Goal: Information Seeking & Learning: Find specific fact

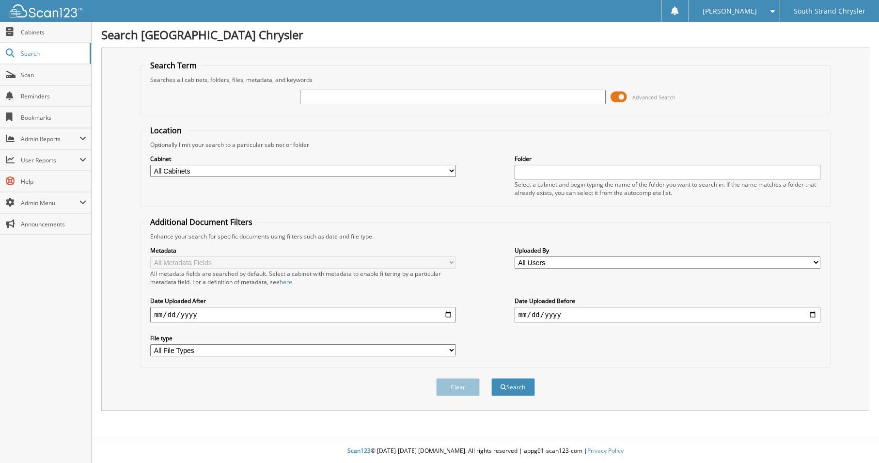
click at [350, 97] on input "text" at bounding box center [453, 97] width 306 height 15
type input "ncm"
click at [491, 378] on button "Search" at bounding box center [513, 387] width 44 height 18
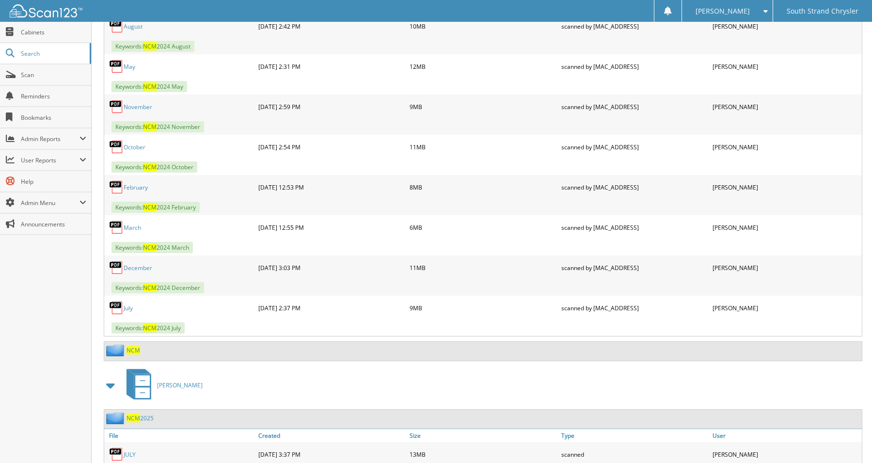
scroll to position [1212, 0]
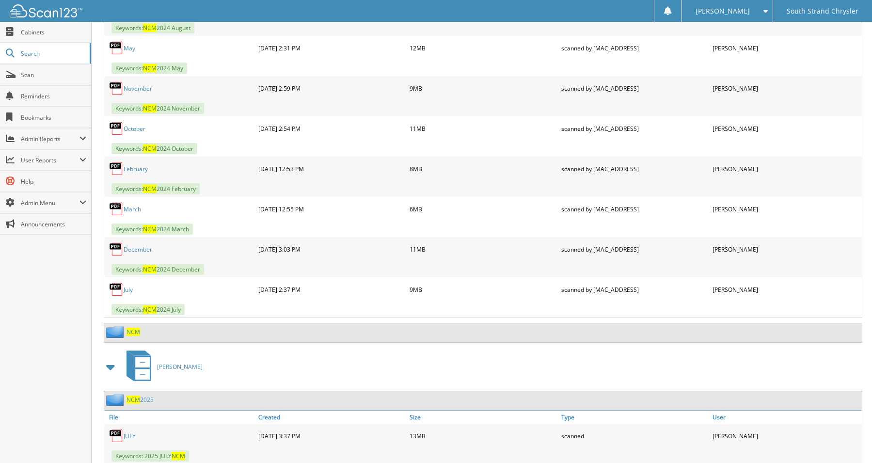
click at [134, 331] on span "NCM" at bounding box center [134, 332] width 14 height 8
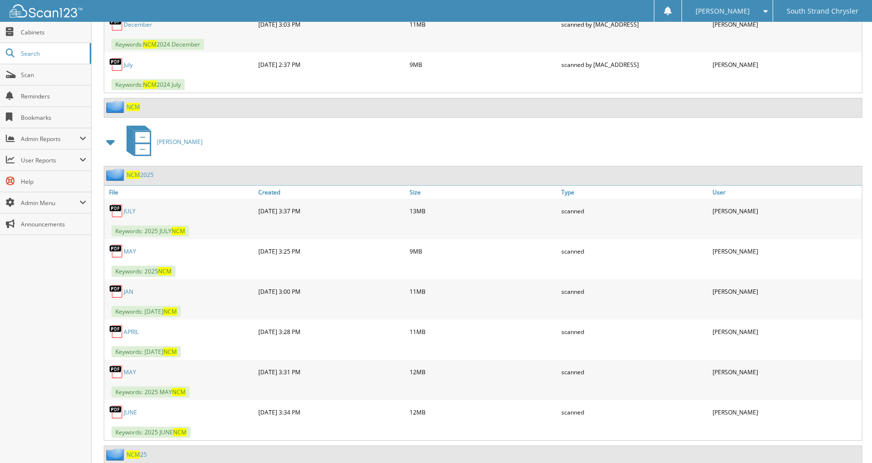
scroll to position [1503, 0]
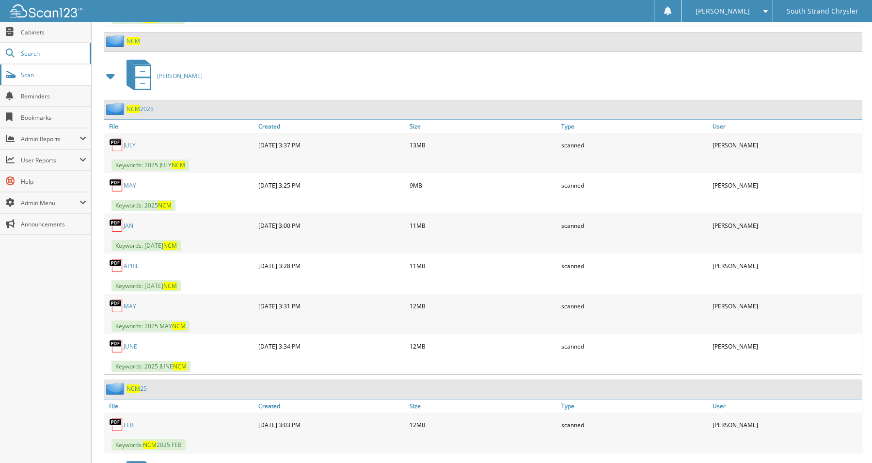
click at [32, 73] on span "Scan" at bounding box center [53, 75] width 65 height 8
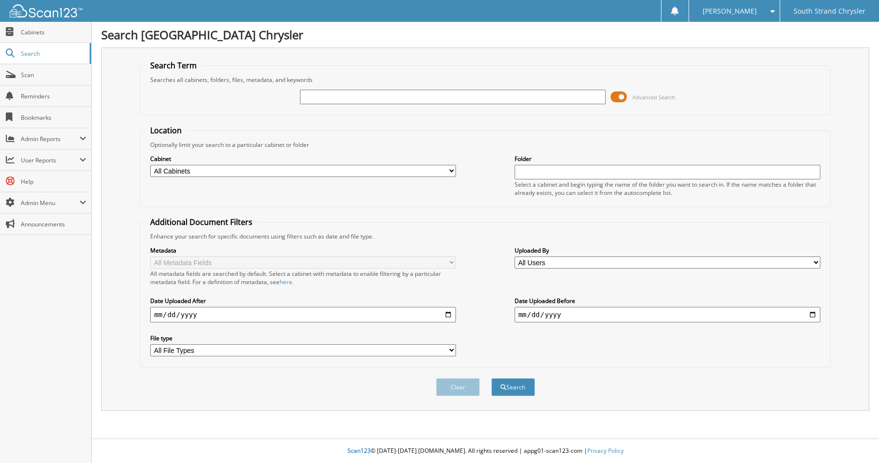
click at [339, 97] on input "text" at bounding box center [453, 97] width 306 height 15
type input "EOM"
click at [491, 378] on button "Search" at bounding box center [513, 387] width 44 height 18
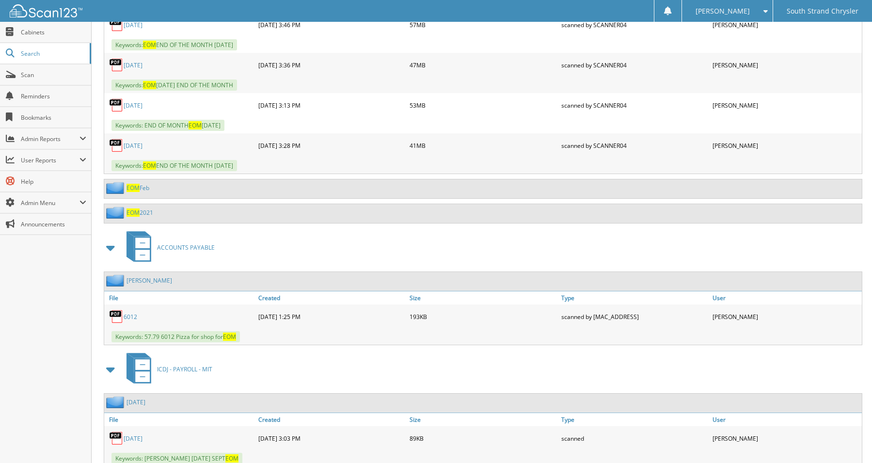
scroll to position [5429, 0]
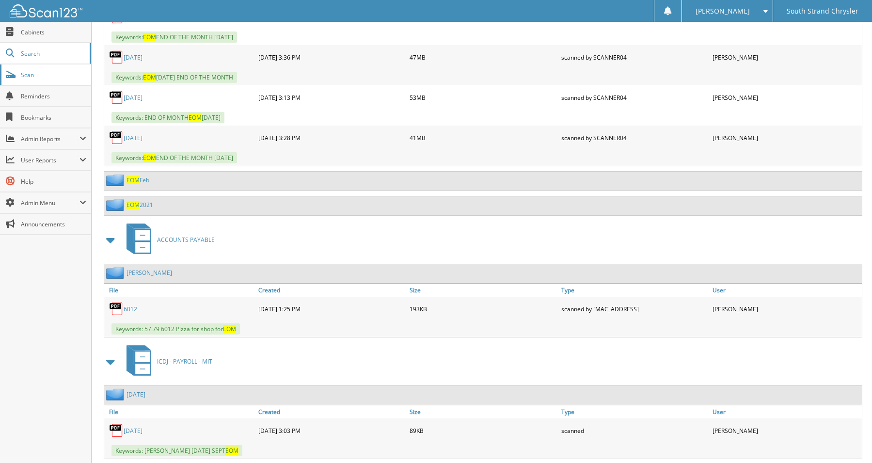
click at [40, 78] on span "Scan" at bounding box center [53, 75] width 65 height 8
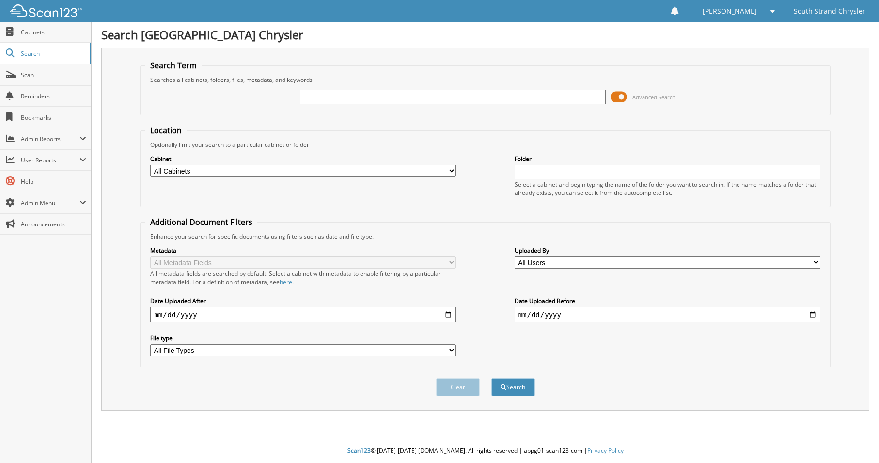
click at [311, 97] on input "text" at bounding box center [453, 97] width 306 height 15
type input "EOM"
click at [491, 378] on button "Search" at bounding box center [513, 387] width 44 height 18
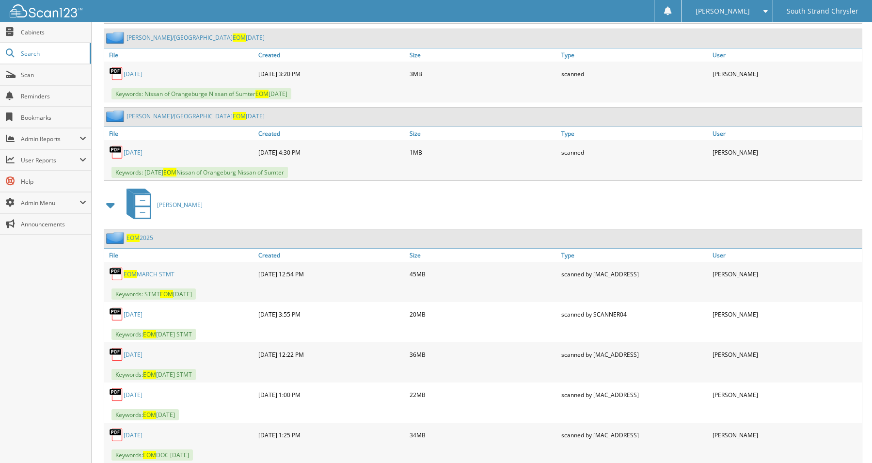
scroll to position [3151, 0]
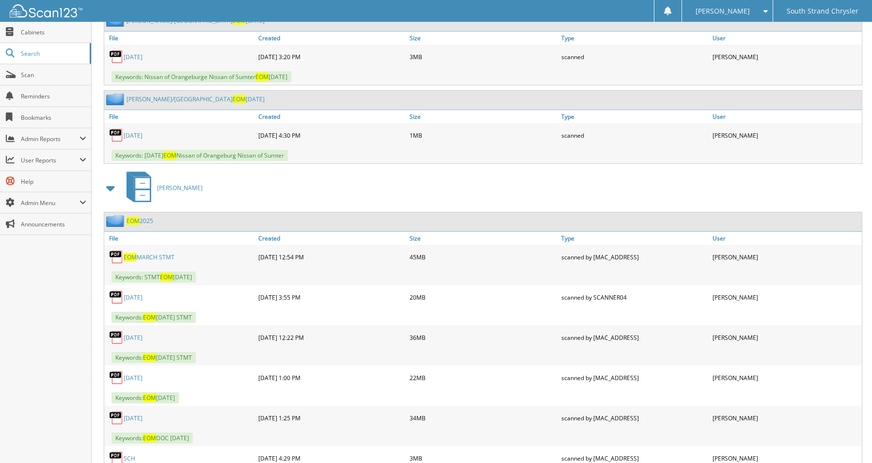
click at [143, 220] on link "EOM 2025" at bounding box center [140, 221] width 27 height 8
